Goal: Information Seeking & Learning: Learn about a topic

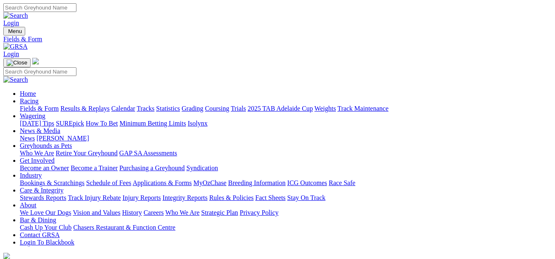
select select "[GEOGRAPHIC_DATA]"
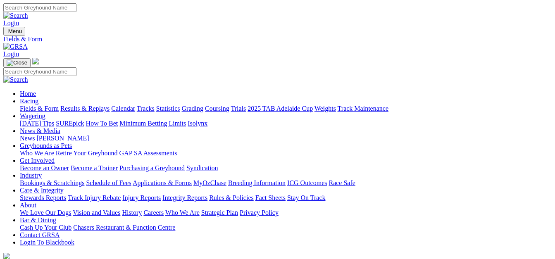
click at [32, 105] on link "Fields & Form" at bounding box center [39, 108] width 39 height 7
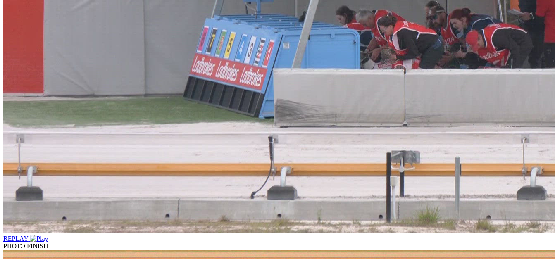
scroll to position [743, 0]
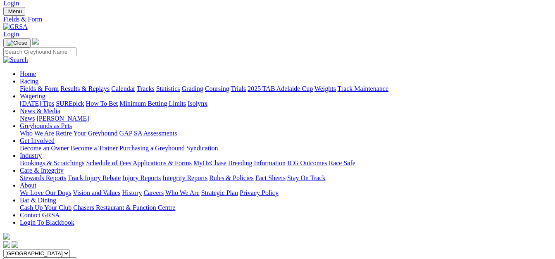
scroll to position [20, 0]
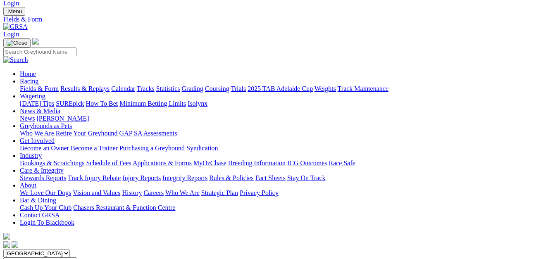
click at [70, 249] on select "[GEOGRAPHIC_DATA] [GEOGRAPHIC_DATA] [GEOGRAPHIC_DATA] [GEOGRAPHIC_DATA] [GEOGRA…" at bounding box center [36, 253] width 66 height 8
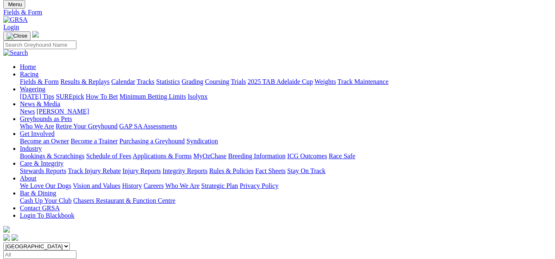
scroll to position [41, 0]
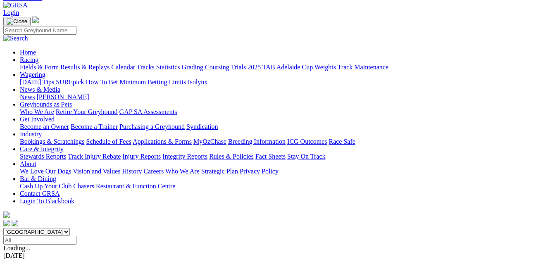
click at [70, 228] on select "[GEOGRAPHIC_DATA] [GEOGRAPHIC_DATA] [GEOGRAPHIC_DATA] [GEOGRAPHIC_DATA] [GEOGRA…" at bounding box center [36, 232] width 66 height 8
click at [19, 228] on select "[GEOGRAPHIC_DATA] [GEOGRAPHIC_DATA] [GEOGRAPHIC_DATA] [GEOGRAPHIC_DATA] [GEOGRA…" at bounding box center [36, 232] width 66 height 8
click at [70, 228] on select "[GEOGRAPHIC_DATA] [GEOGRAPHIC_DATA] [GEOGRAPHIC_DATA] [GEOGRAPHIC_DATA] [GEOGRA…" at bounding box center [36, 232] width 66 height 8
select select "QLD"
click at [19, 228] on select "[GEOGRAPHIC_DATA] [GEOGRAPHIC_DATA] [GEOGRAPHIC_DATA] [GEOGRAPHIC_DATA] [GEOGRA…" at bounding box center [36, 232] width 66 height 8
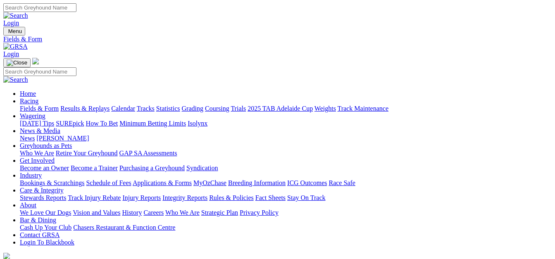
scroll to position [20, 0]
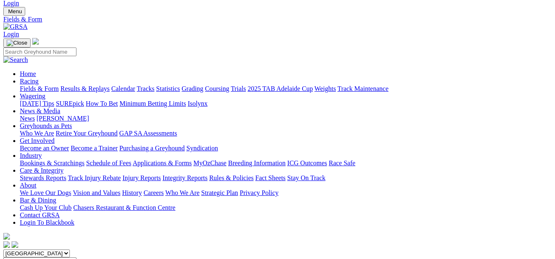
click at [70, 249] on select "South Australia New South Wales Northern Territory Queensland Tasmania Victoria…" at bounding box center [36, 253] width 66 height 8
click at [19, 249] on select "South Australia New South Wales Northern Territory Queensland Tasmania Victoria…" at bounding box center [36, 253] width 66 height 8
click at [70, 249] on select "South Australia New South Wales Northern Territory Queensland Tasmania Victoria…" at bounding box center [36, 253] width 66 height 8
select select "WA"
click at [19, 249] on select "South Australia New South Wales Northern Territory Queensland Tasmania Victoria…" at bounding box center [36, 253] width 66 height 8
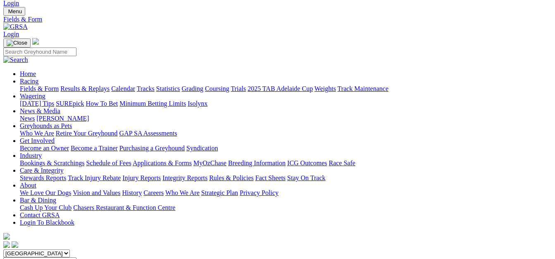
click at [70, 249] on select "[GEOGRAPHIC_DATA] [GEOGRAPHIC_DATA] [GEOGRAPHIC_DATA] [GEOGRAPHIC_DATA] [GEOGRA…" at bounding box center [36, 253] width 66 height 8
